Goal: Task Accomplishment & Management: Complete application form

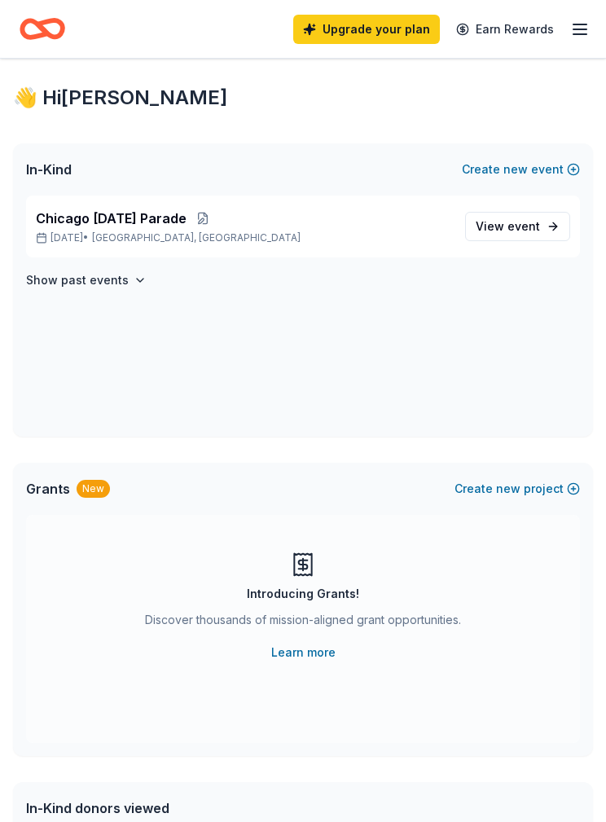
click at [508, 228] on span "View event" at bounding box center [508, 227] width 64 height 20
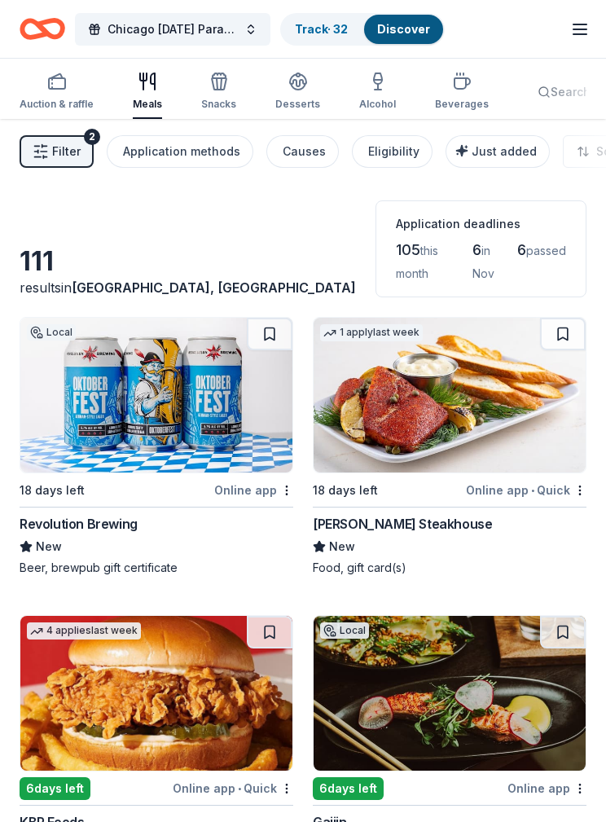
click at [221, 94] on div "Snacks" at bounding box center [218, 91] width 35 height 39
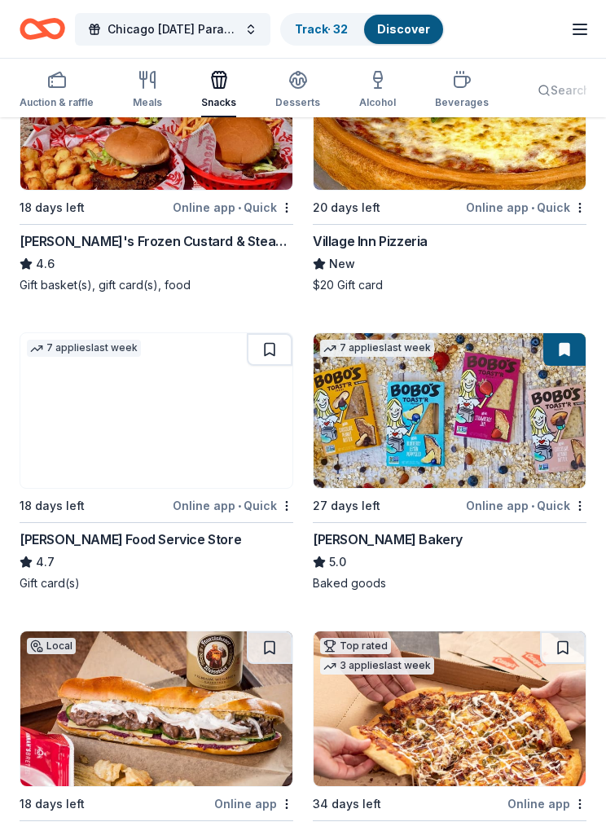
scroll to position [598, 0]
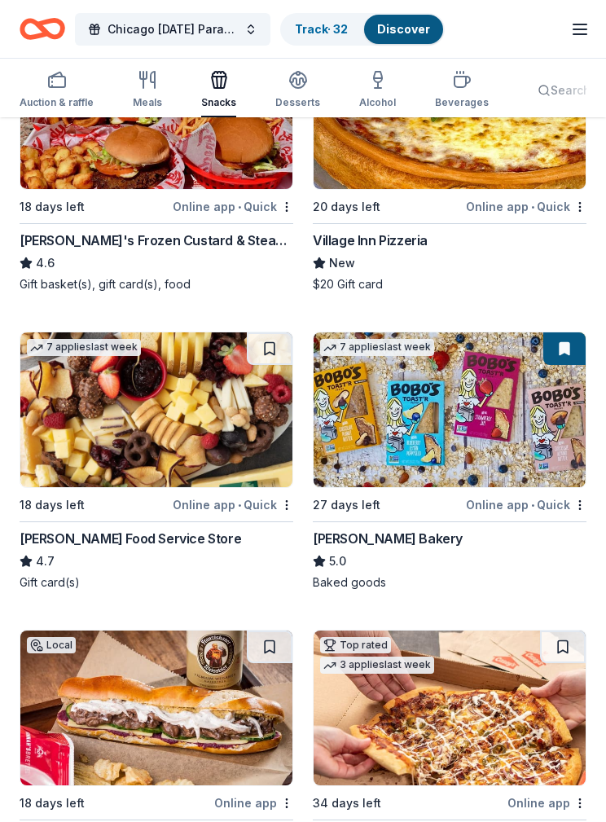
click at [450, 394] on img at bounding box center [450, 409] width 272 height 155
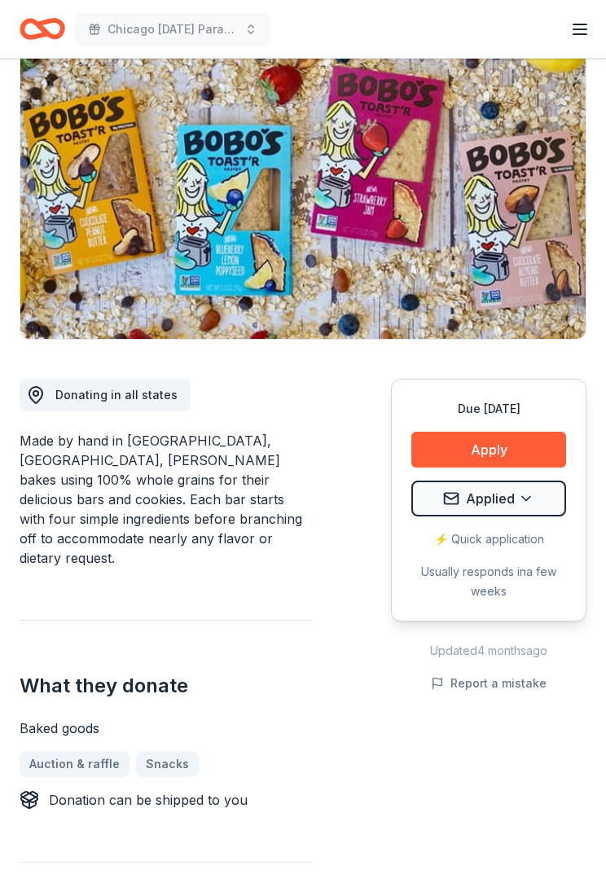
click at [509, 452] on button "Apply" at bounding box center [488, 451] width 155 height 36
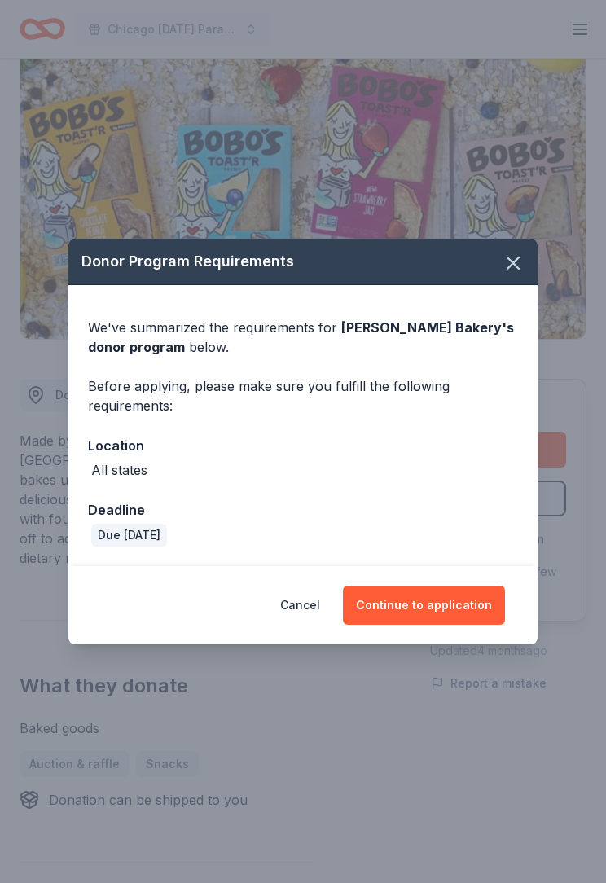
click at [447, 602] on button "Continue to application" at bounding box center [424, 605] width 162 height 39
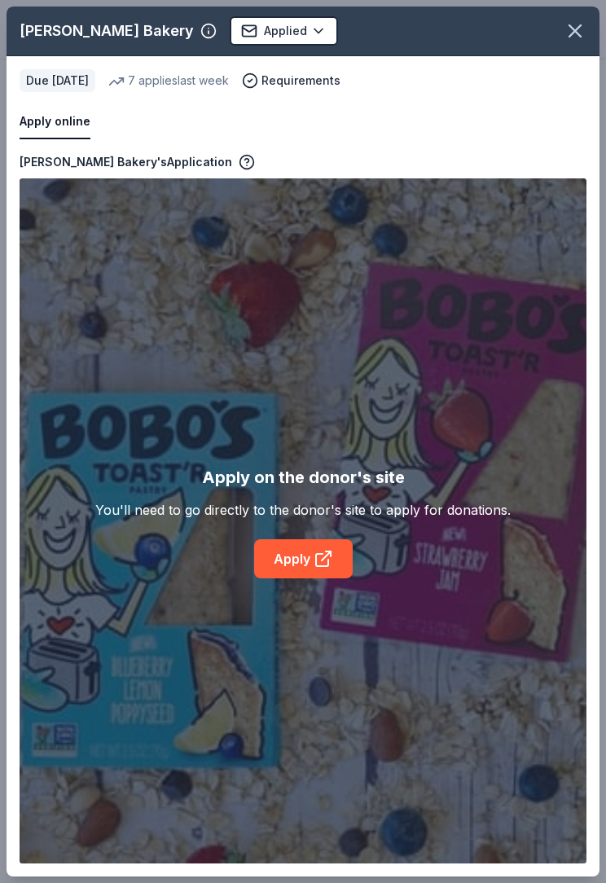
click at [312, 559] on link "Apply" at bounding box center [303, 558] width 99 height 39
